Goal: Obtain resource: Obtain resource

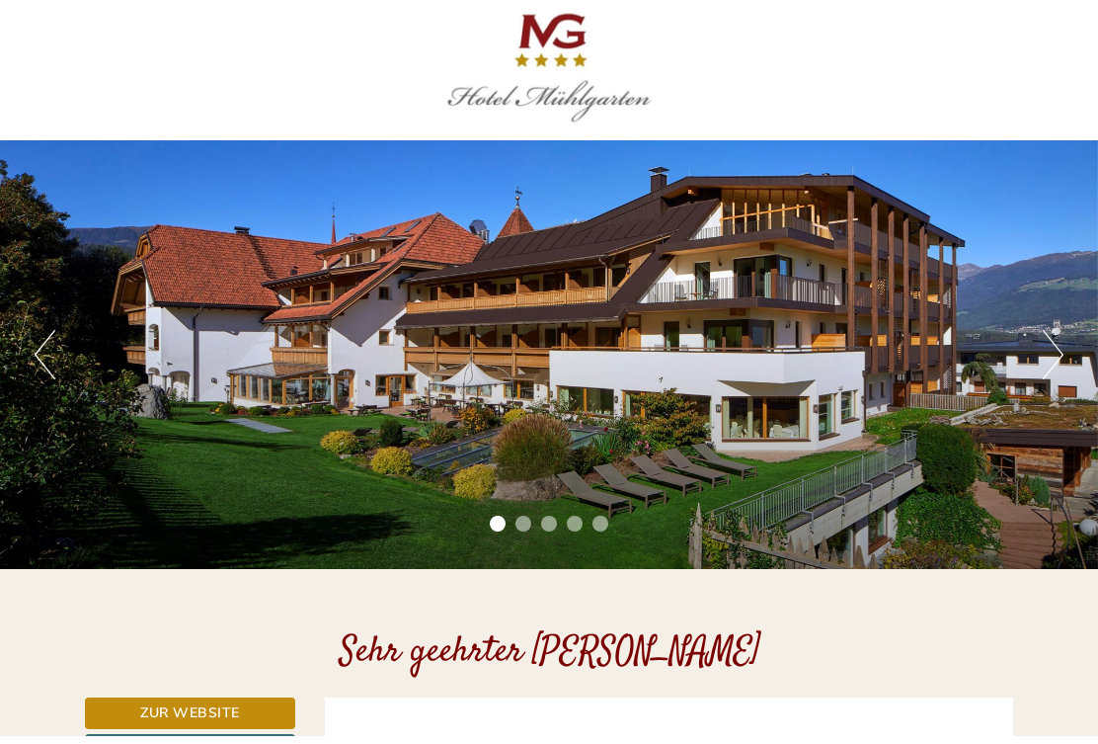
scroll to position [9, 0]
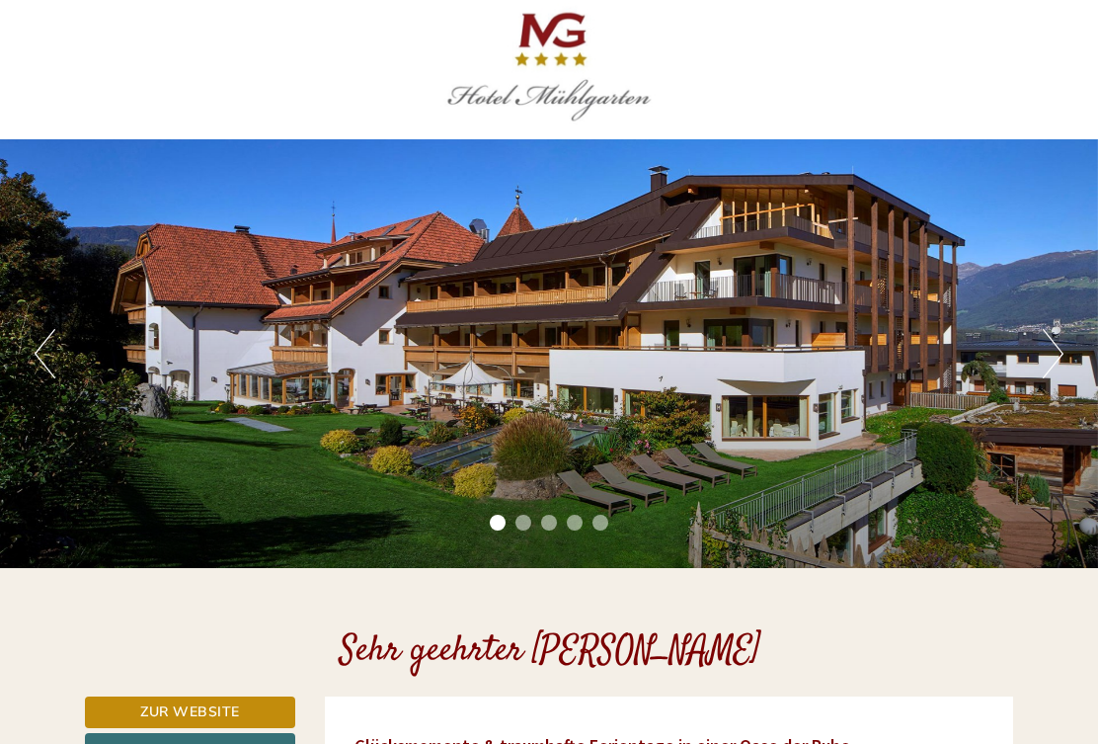
click at [1049, 353] on button "Next" at bounding box center [1053, 353] width 21 height 49
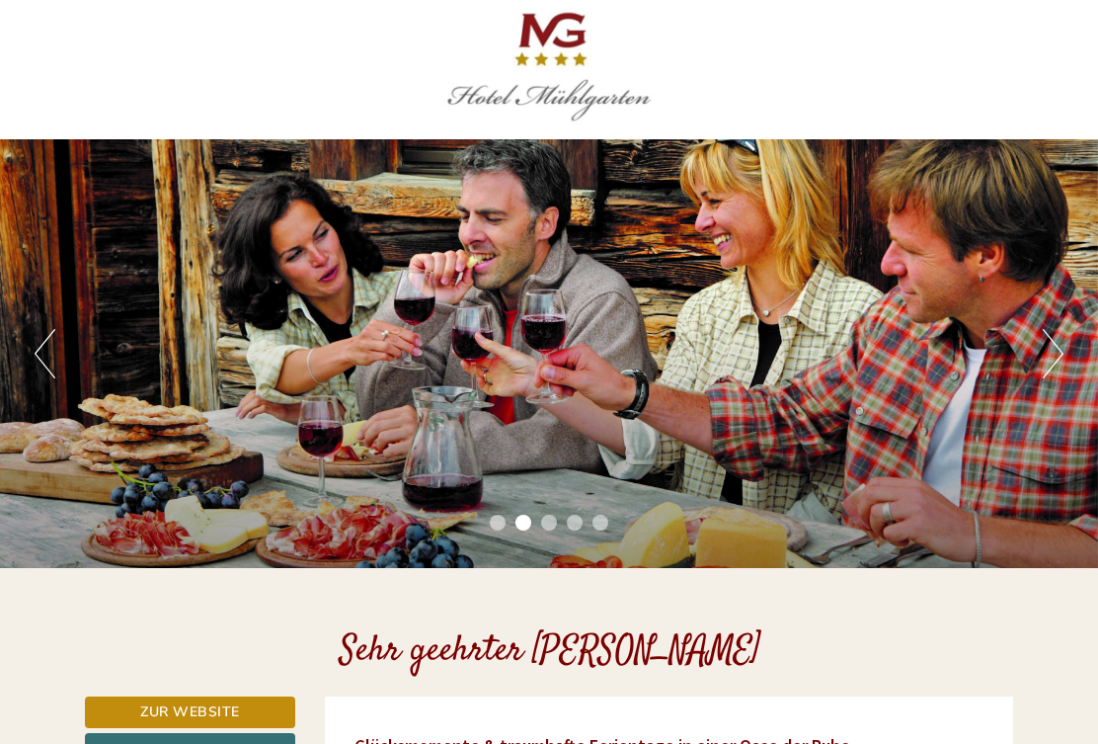
click at [1050, 378] on button "Next" at bounding box center [1053, 353] width 21 height 49
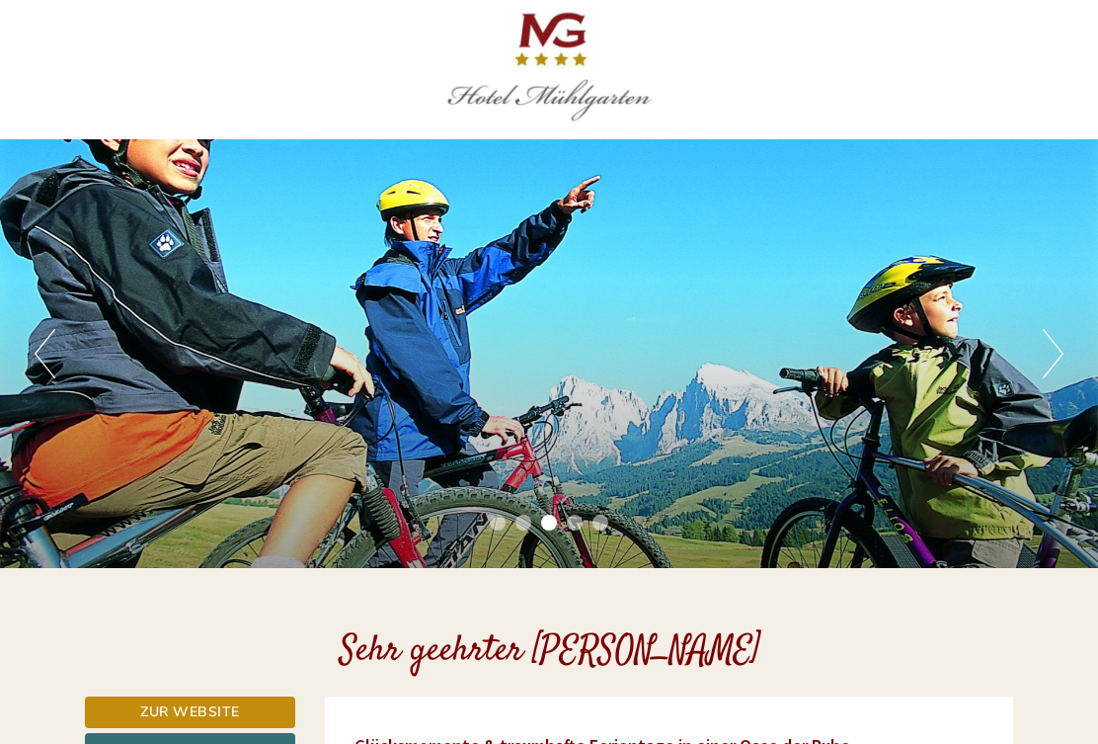
click at [1045, 364] on button "Next" at bounding box center [1053, 353] width 21 height 49
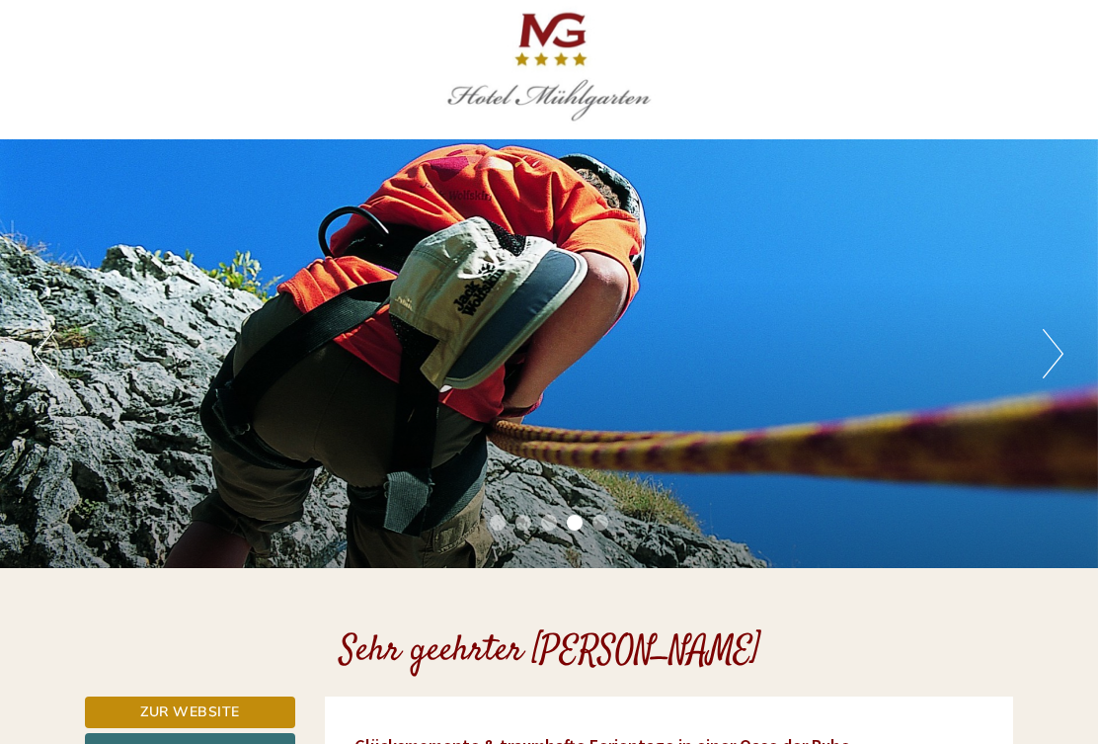
click at [1039, 369] on div "Previous Next 1 2 3 4 5" at bounding box center [549, 353] width 1098 height 429
click at [1054, 359] on button "Next" at bounding box center [1053, 353] width 21 height 49
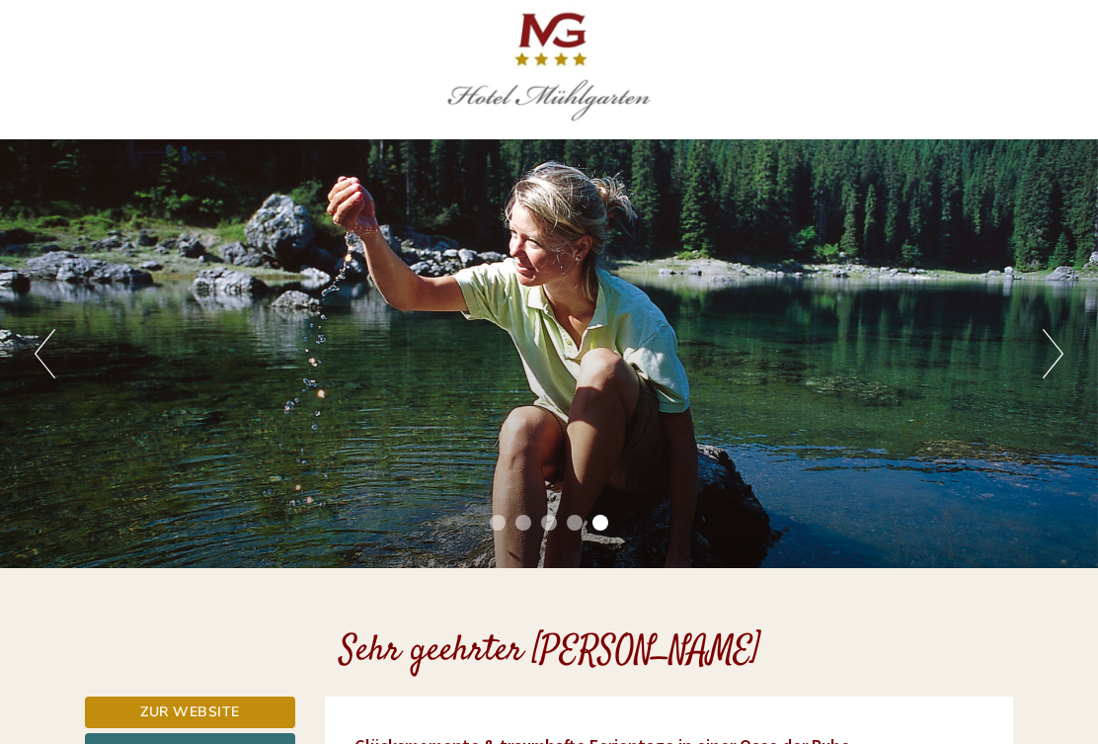
click at [1059, 361] on button "Next" at bounding box center [1053, 353] width 21 height 49
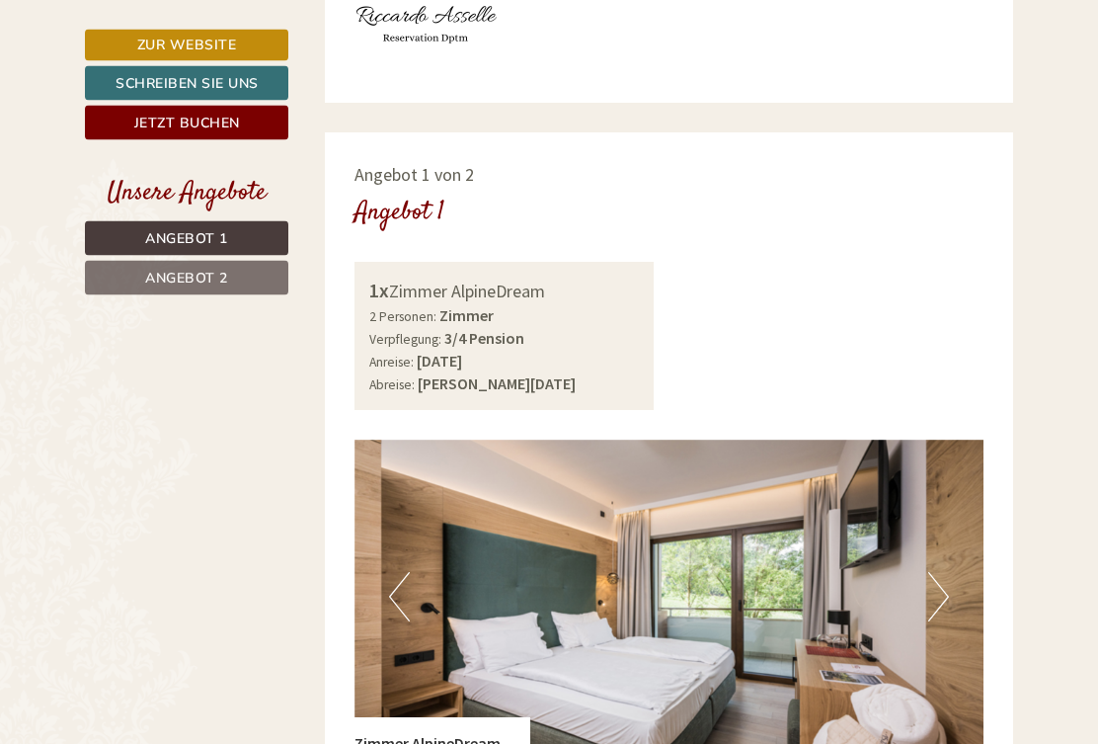
scroll to position [922, 0]
click at [956, 533] on img at bounding box center [669, 596] width 630 height 315
click at [936, 572] on button "Next" at bounding box center [938, 596] width 21 height 49
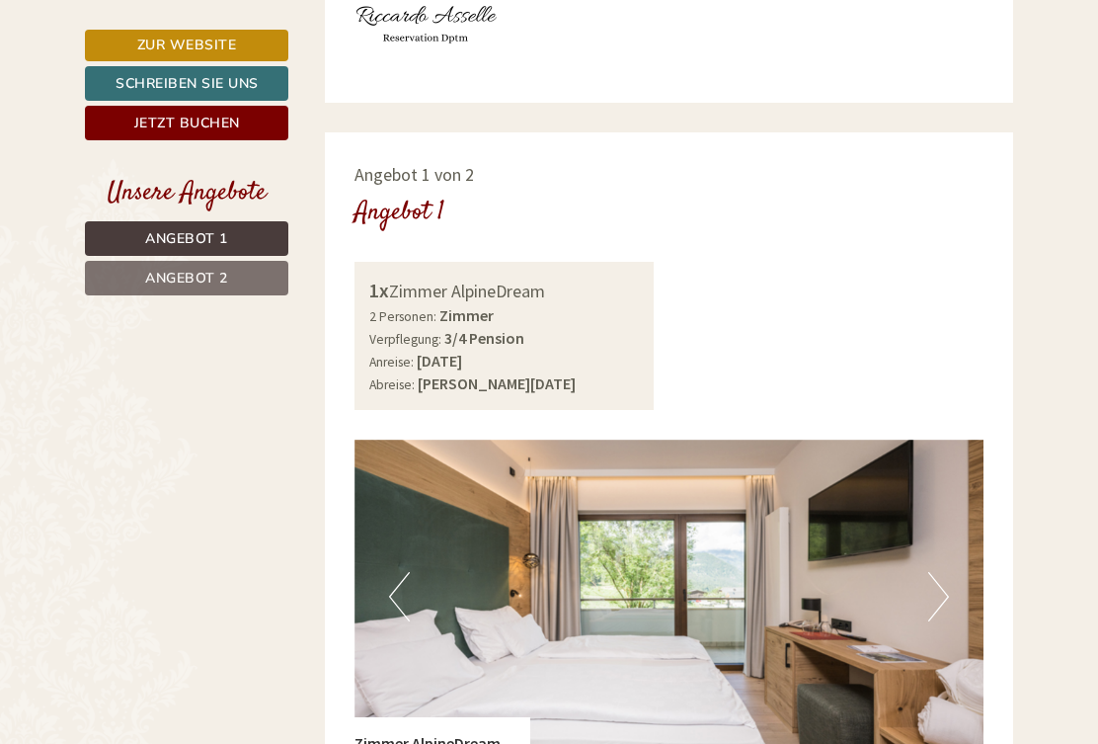
click at [930, 572] on button "Next" at bounding box center [938, 596] width 21 height 49
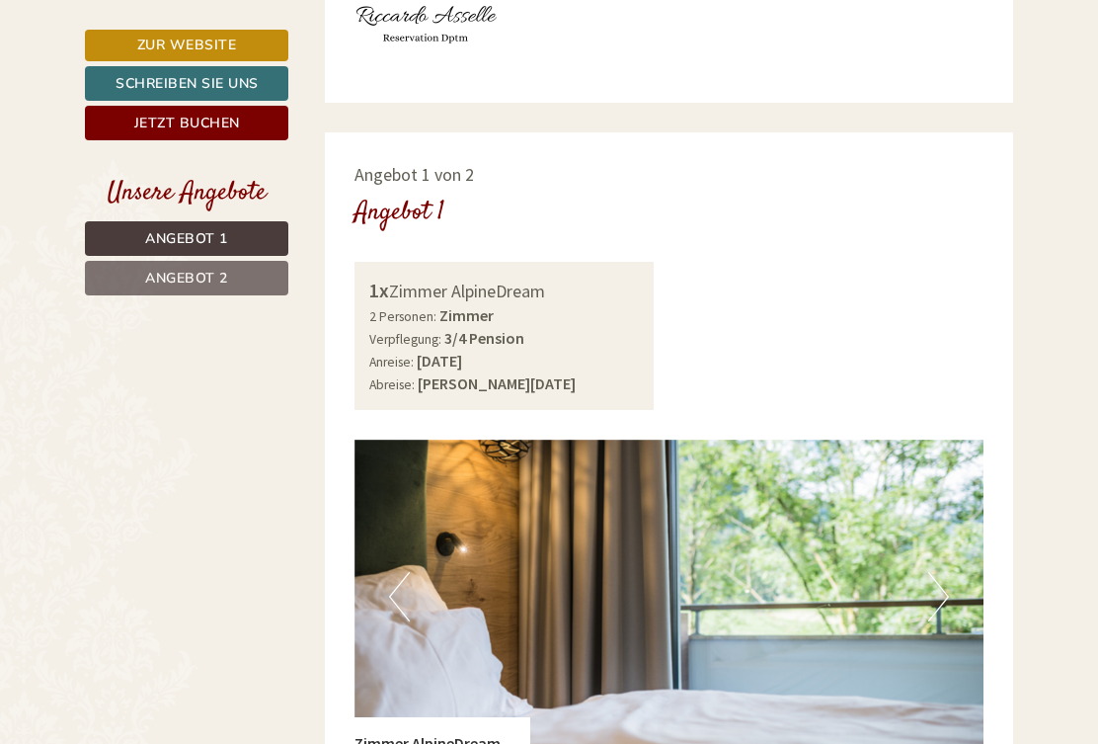
click at [945, 572] on button "Next" at bounding box center [938, 596] width 21 height 49
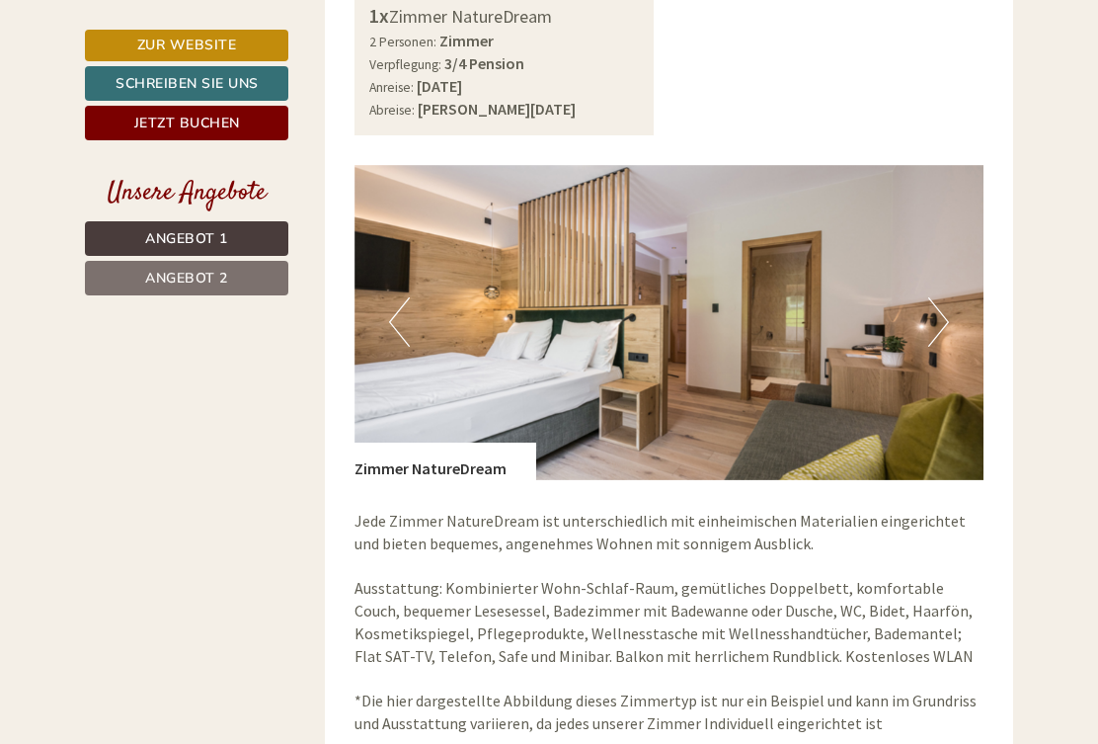
scroll to position [2448, 0]
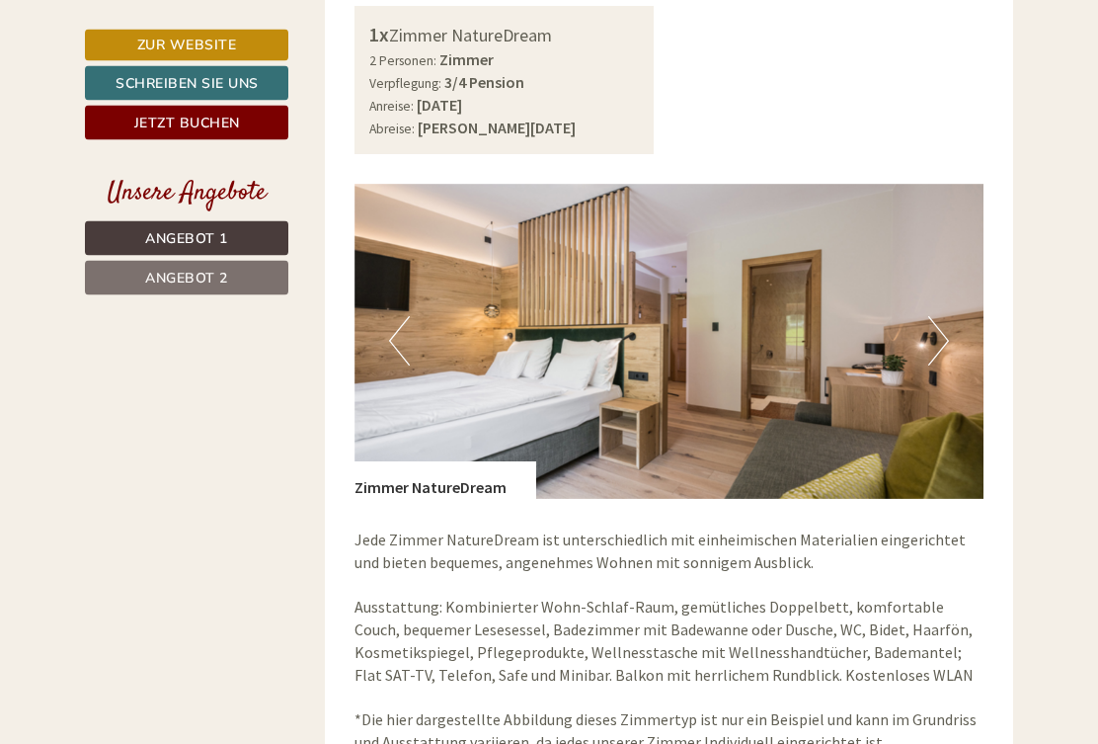
click at [937, 317] on button "Next" at bounding box center [938, 341] width 21 height 49
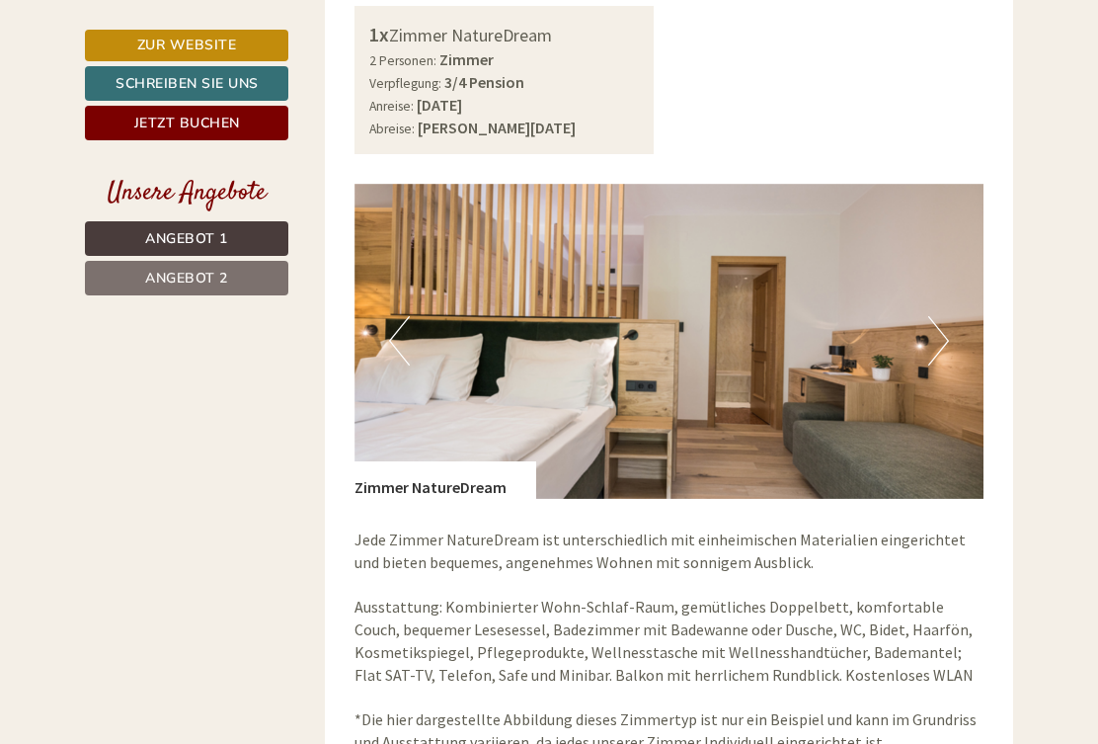
click at [931, 316] on button "Next" at bounding box center [938, 340] width 21 height 49
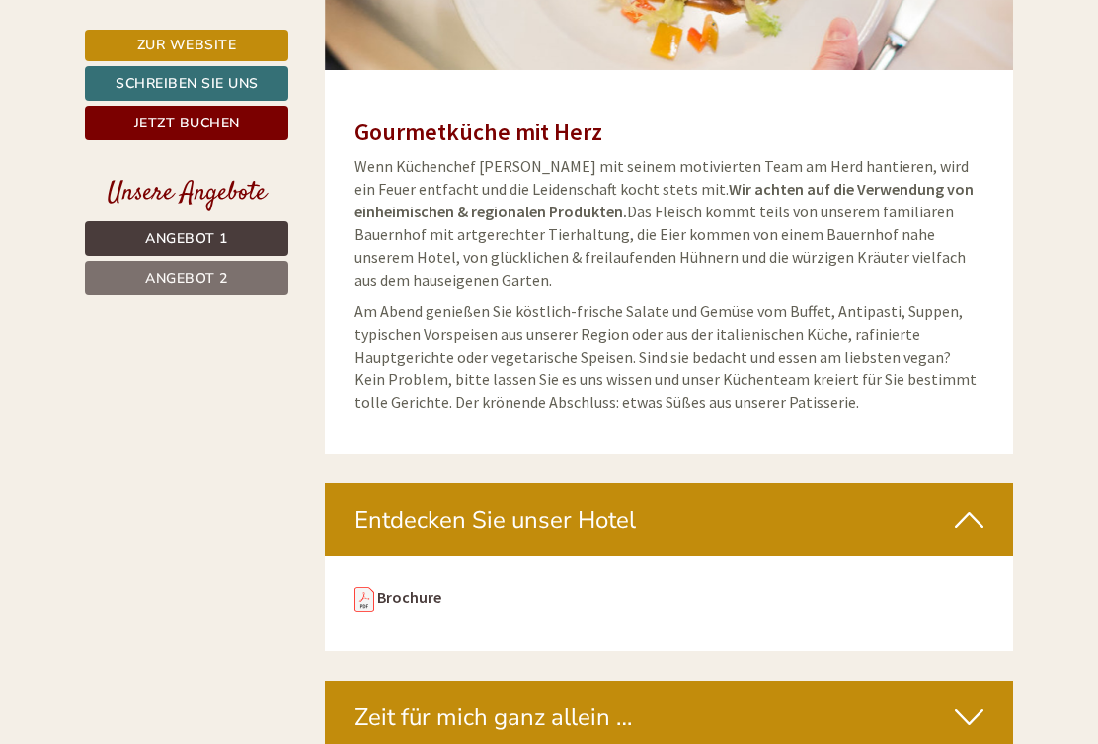
scroll to position [5144, 0]
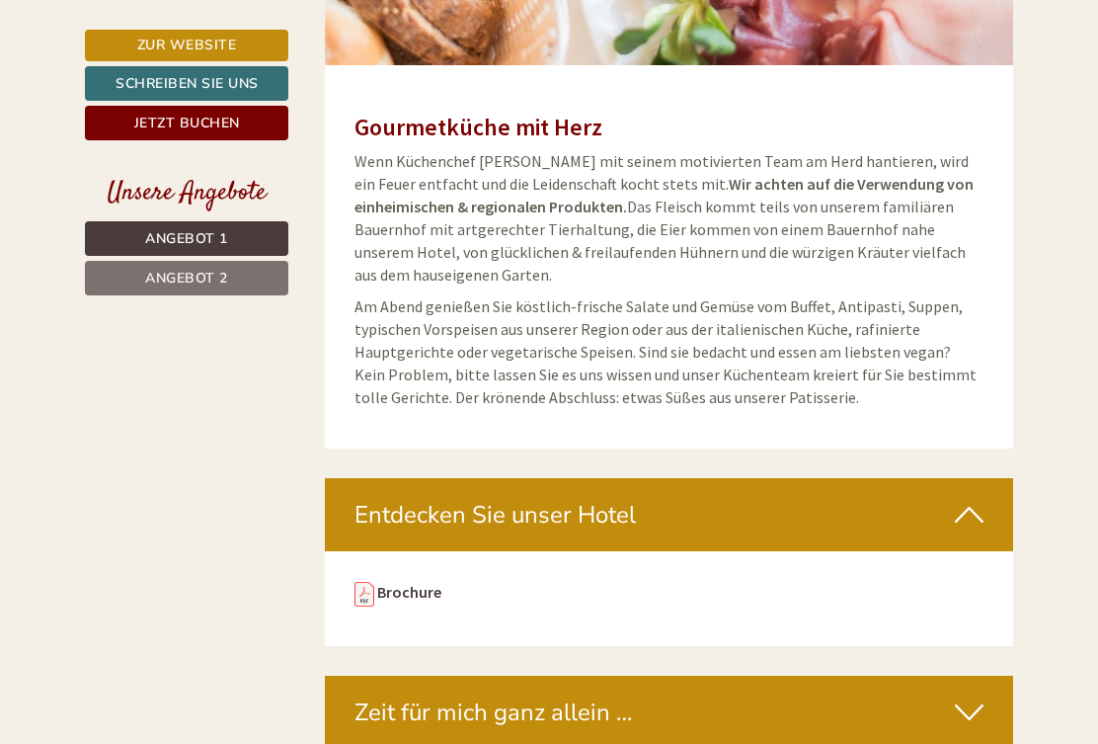
click at [415, 582] on link "Brochure" at bounding box center [409, 592] width 64 height 20
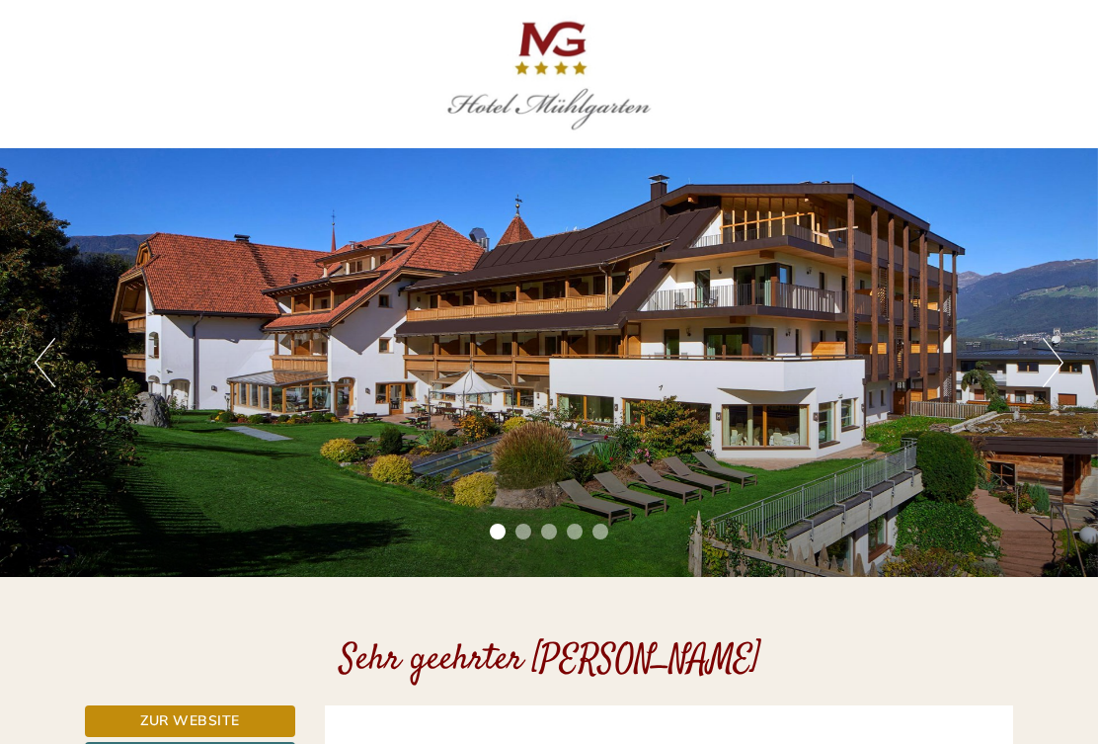
click at [1056, 365] on button "Next" at bounding box center [1053, 362] width 21 height 49
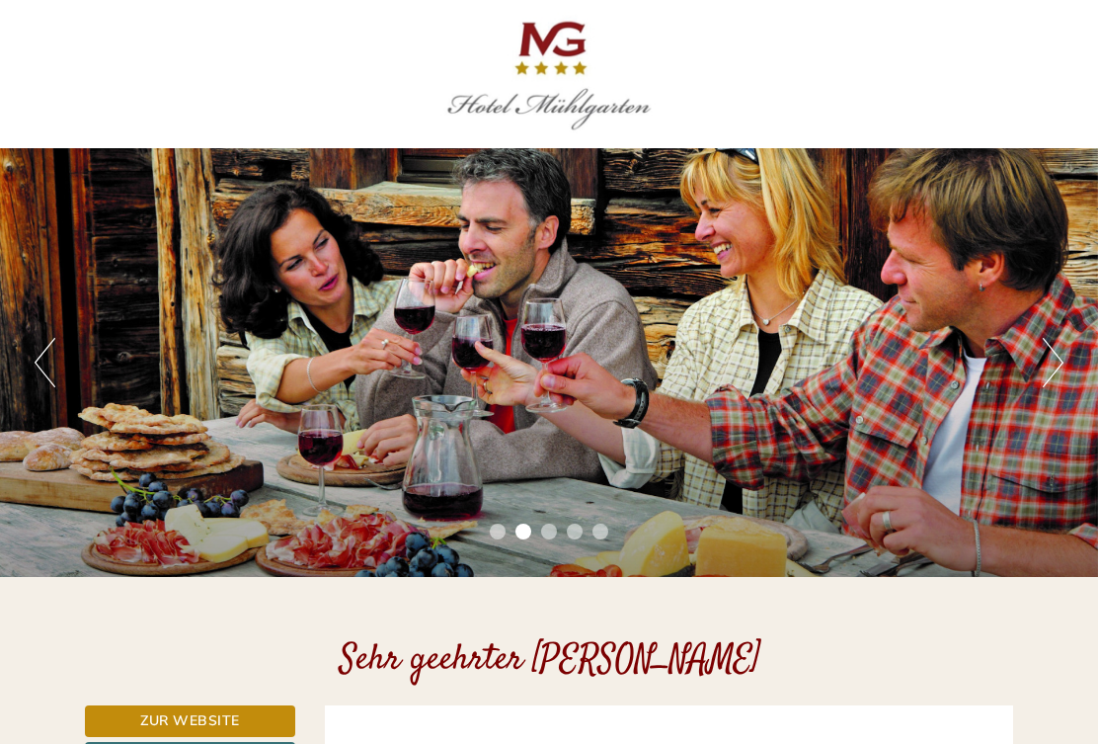
click at [1061, 357] on button "Next" at bounding box center [1053, 362] width 21 height 49
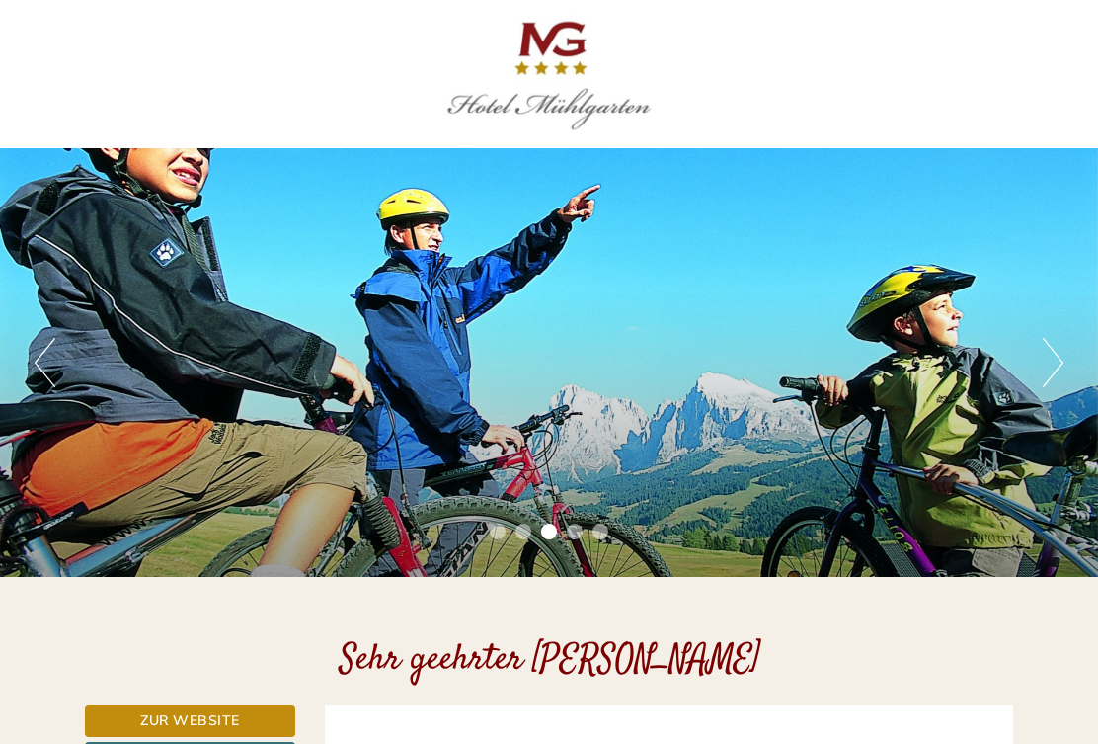
click at [1080, 353] on div "Previous Next 1 2 3 4 5" at bounding box center [549, 362] width 1098 height 429
